Goal: Transaction & Acquisition: Purchase product/service

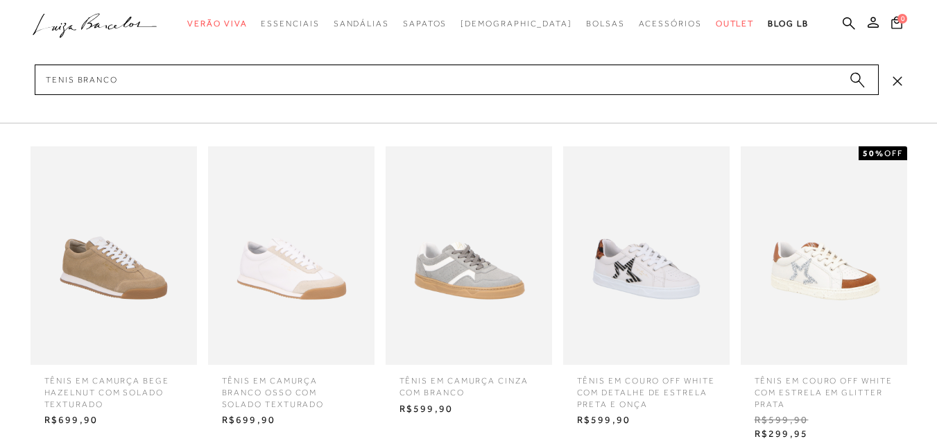
type input "tenis branco"
click at [854, 77] on circle "submit" at bounding box center [855, 78] width 10 height 10
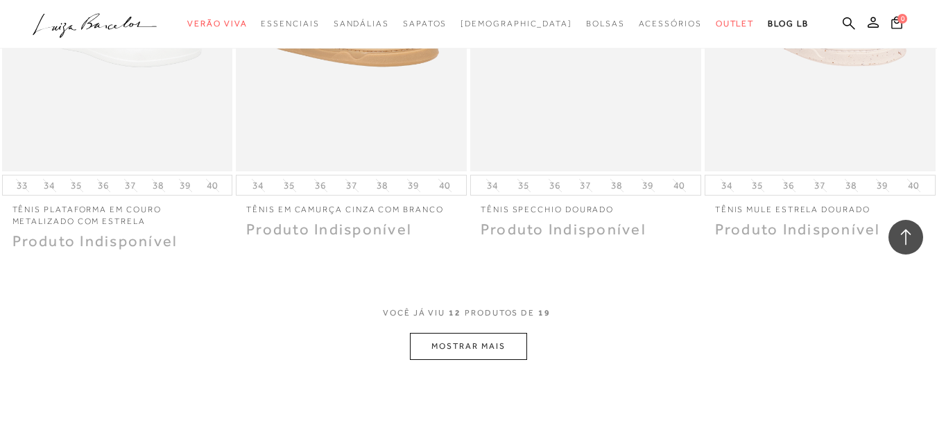
scroll to position [1248, 0]
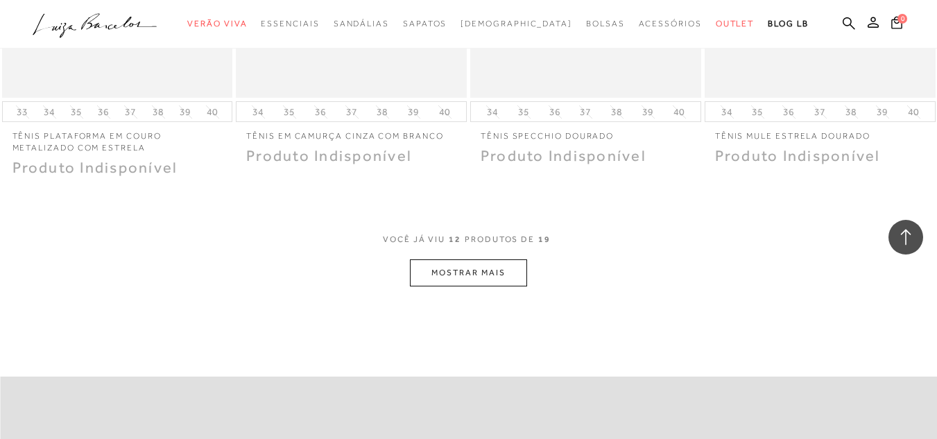
click at [491, 281] on button "MOSTRAR MAIS" at bounding box center [468, 272] width 116 height 27
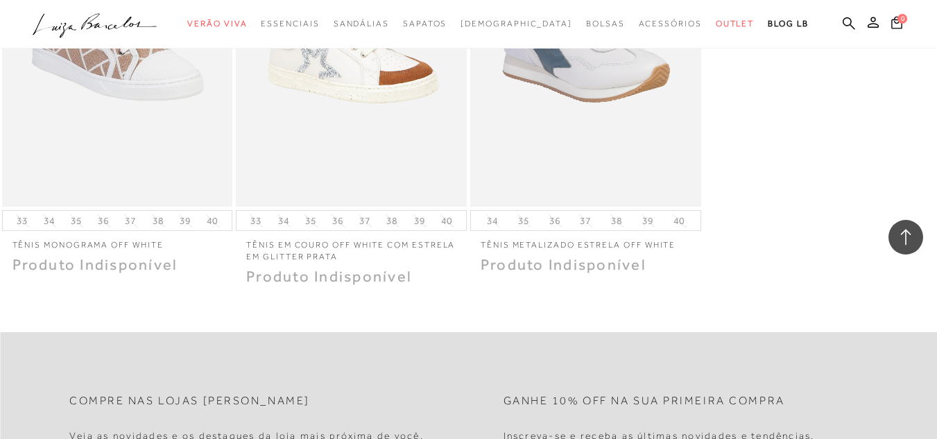
scroll to position [1594, 0]
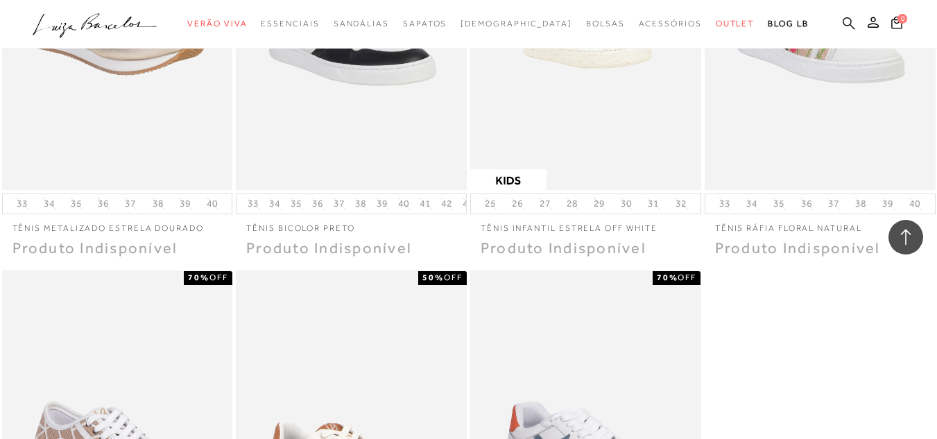
click at [842, 30] on link at bounding box center [848, 24] width 12 height 17
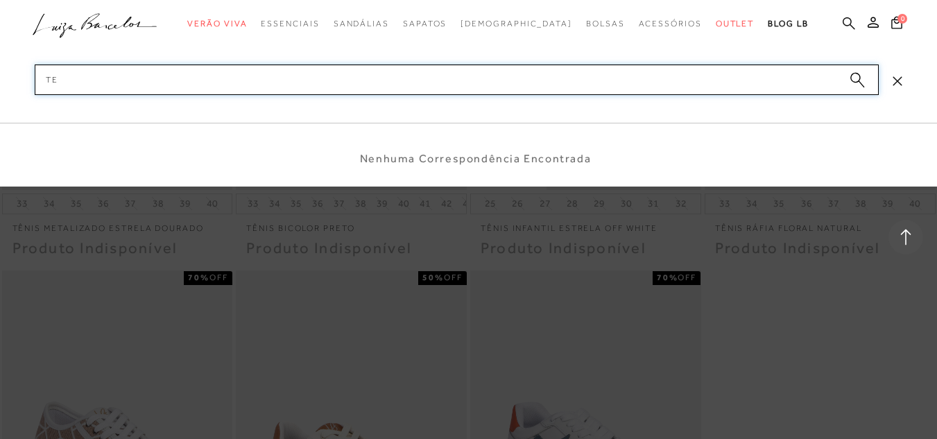
type input "t"
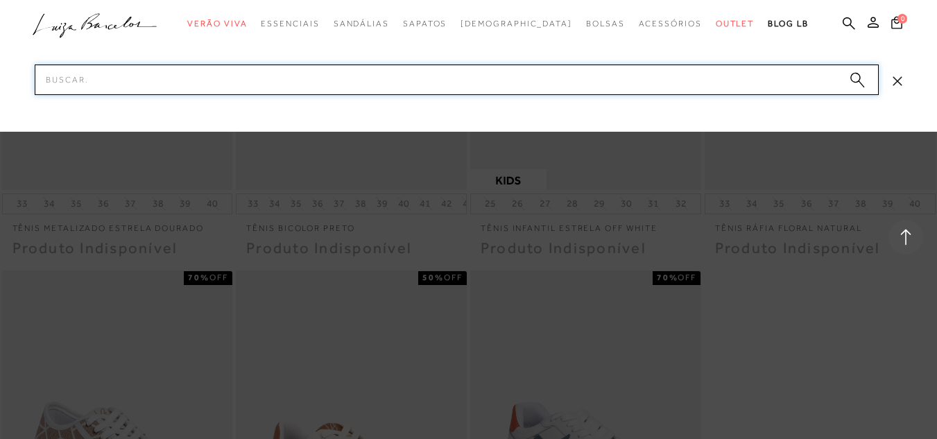
click at [779, 82] on input "Pesquisar" at bounding box center [457, 79] width 844 height 31
paste input "50420002-1"
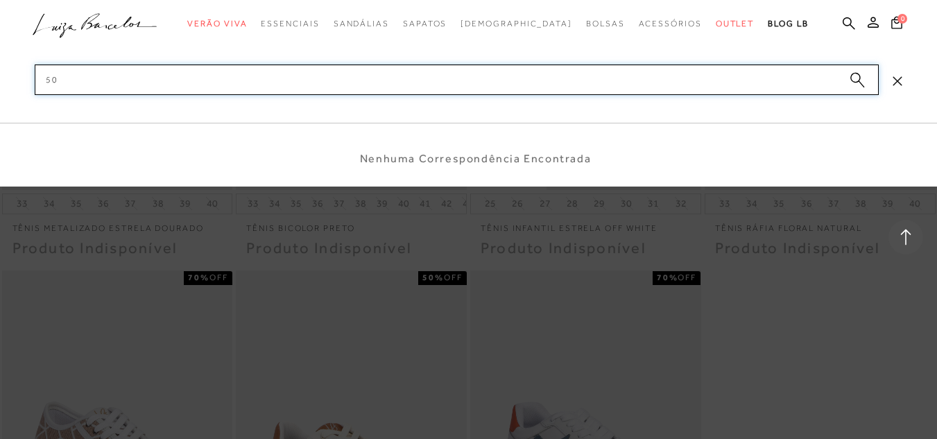
type input "5"
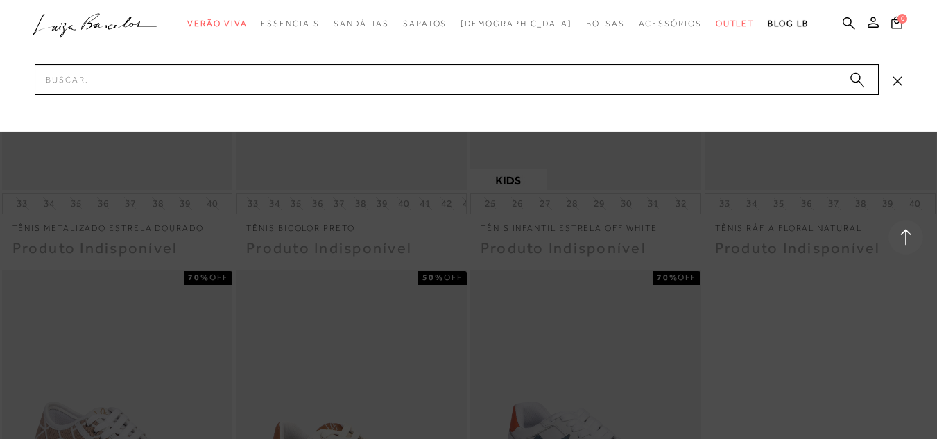
click at [78, 14] on icon ".a{fill-rule:evenodd;}" at bounding box center [95, 25] width 125 height 29
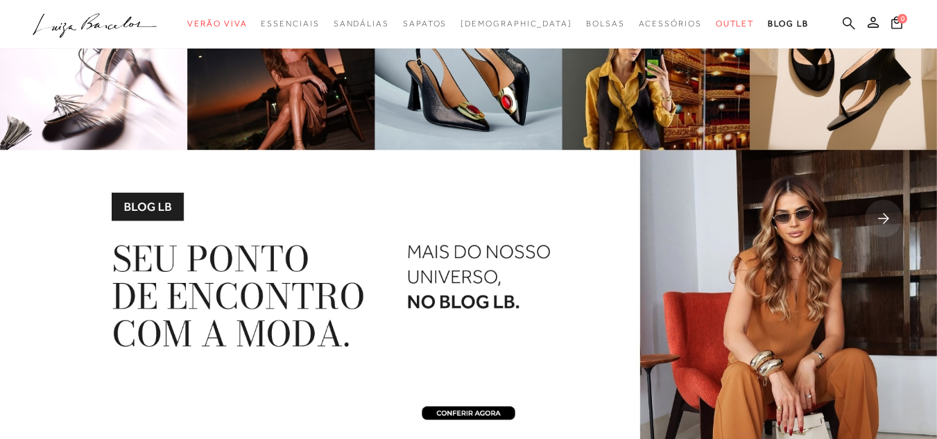
click at [842, 31] on link at bounding box center [848, 24] width 12 height 17
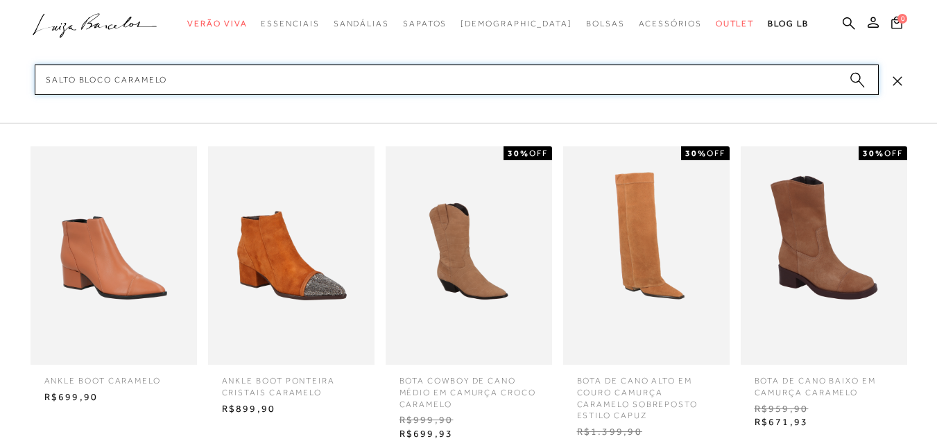
type input "salto bloco caramelo"
click at [852, 74] on circle "submit" at bounding box center [855, 78] width 10 height 10
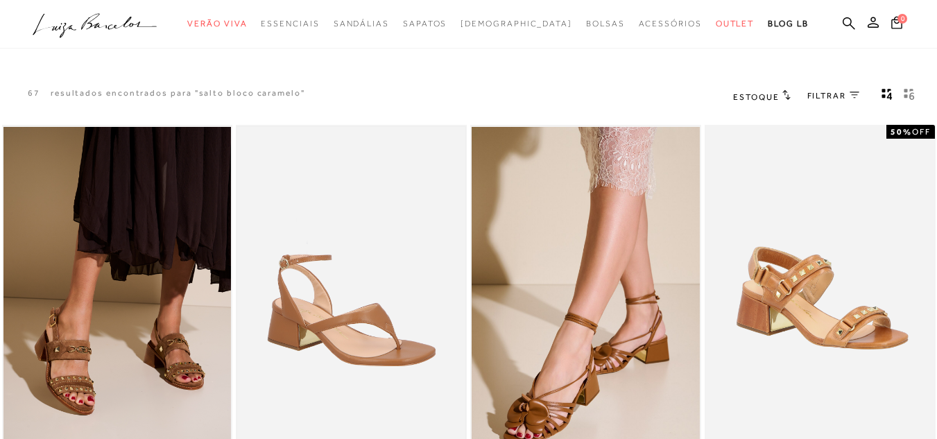
click at [351, 277] on img at bounding box center [351, 298] width 228 height 342
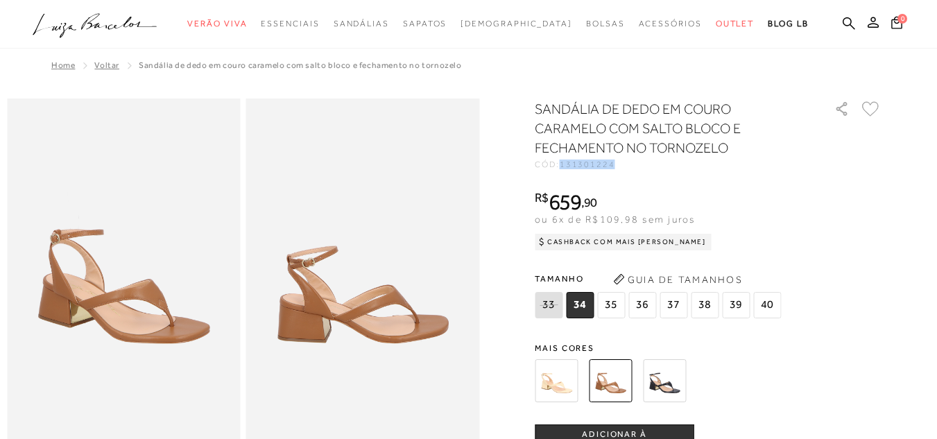
drag, startPoint x: 568, startPoint y: 168, endPoint x: 627, endPoint y: 168, distance: 58.2
click at [627, 168] on div "SANDÁLIA DE DEDO EM COURO CARAMELO COM SALTO BLOCO E FECHAMENTO NO TORNOZELO CÓ…" at bounding box center [707, 417] width 347 height 636
